Goal: Navigation & Orientation: Find specific page/section

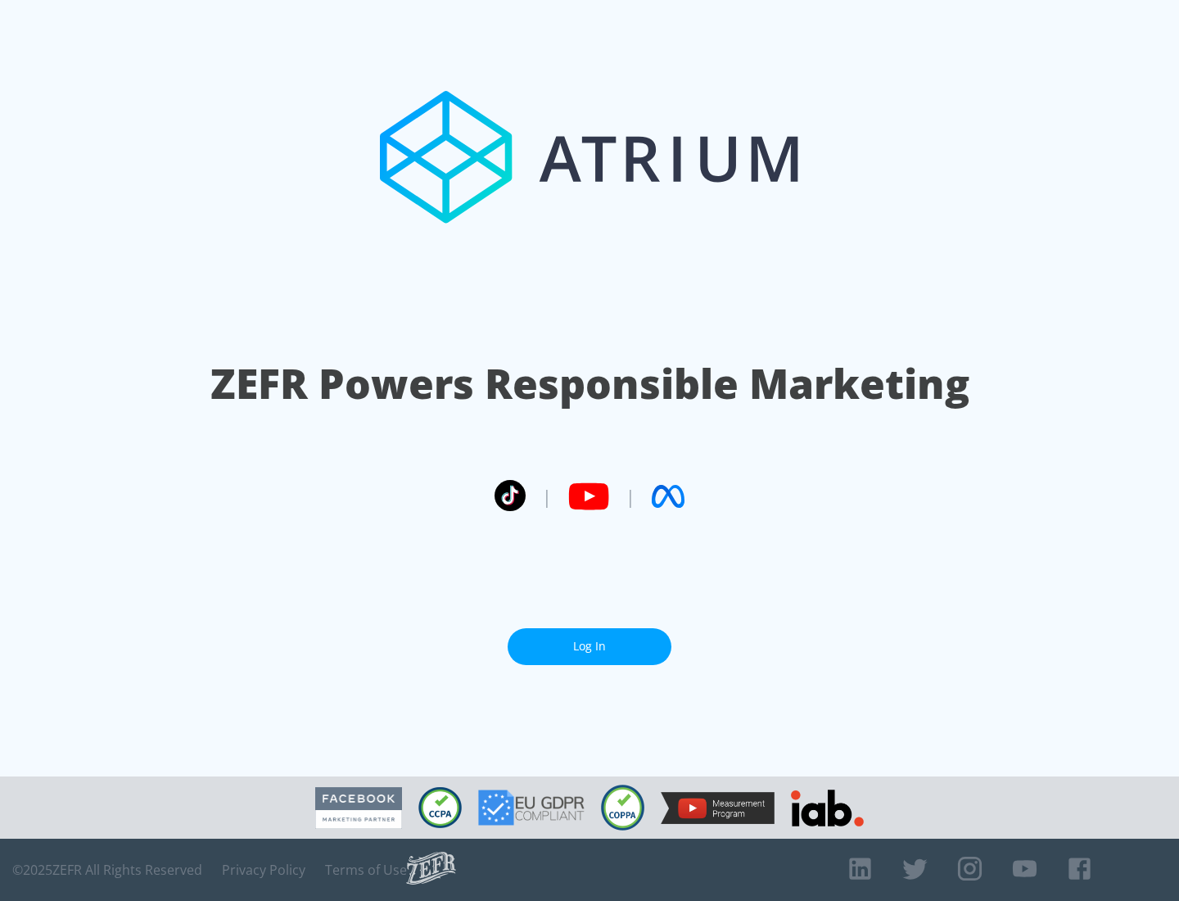
click at [589, 646] on link "Log In" at bounding box center [590, 646] width 164 height 37
